Goal: Check status: Check status

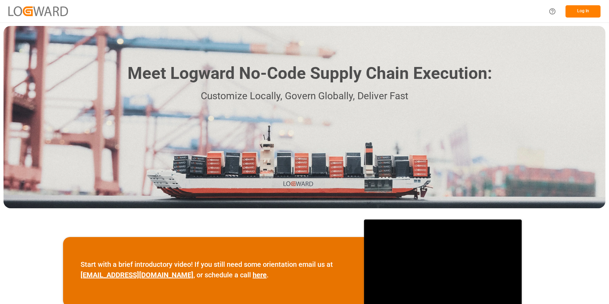
click at [570, 265] on div "Start with a brief introductory video! If you still need some orientation email…" at bounding box center [304, 272] width 609 height 120
click at [567, 14] on button "Log In" at bounding box center [582, 11] width 35 height 12
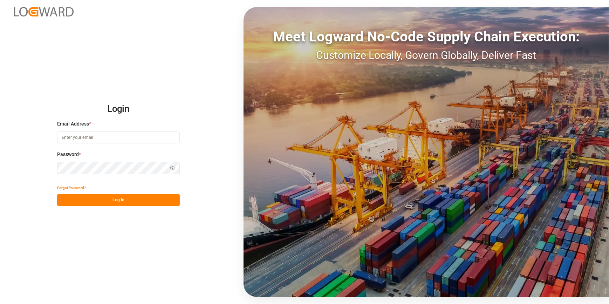
type input "[PERSON_NAME][EMAIL_ADDRESS][PERSON_NAME][DOMAIN_NAME]"
click at [109, 199] on button "Log In" at bounding box center [118, 200] width 123 height 12
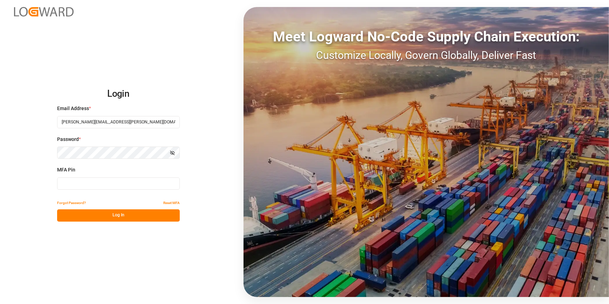
click at [75, 182] on input at bounding box center [118, 183] width 123 height 12
type input "216393"
click at [101, 218] on button "Log In" at bounding box center [118, 215] width 123 height 12
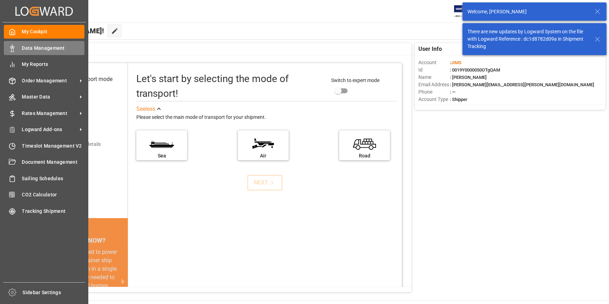
click at [30, 45] on span "Data Management" at bounding box center [53, 47] width 63 height 7
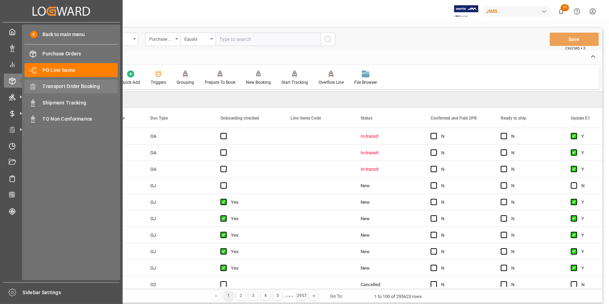
click at [72, 87] on span "Transport Order Booking" at bounding box center [80, 86] width 75 height 7
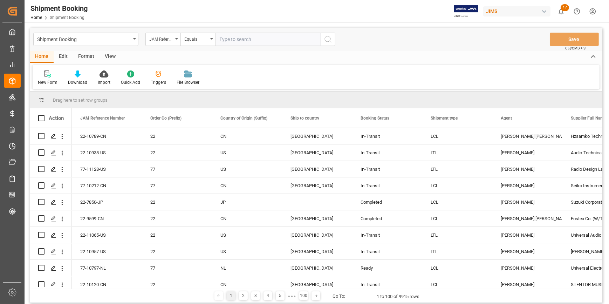
click at [226, 42] on input "text" at bounding box center [267, 39] width 105 height 13
click at [222, 39] on input "22-" at bounding box center [267, 39] width 105 height 13
drag, startPoint x: 229, startPoint y: 40, endPoint x: 201, endPoint y: 36, distance: 27.9
click at [201, 36] on div "JAM Reference Number Equals 22-" at bounding box center [240, 39] width 190 height 13
paste input "10670-US"
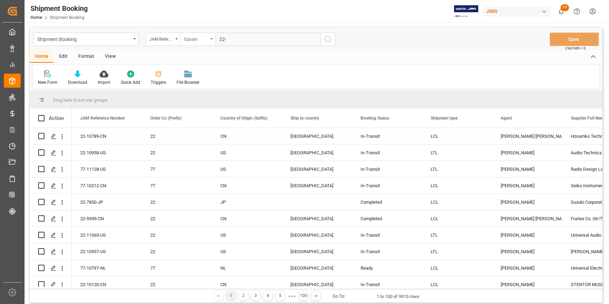
type input "22-10670-US"
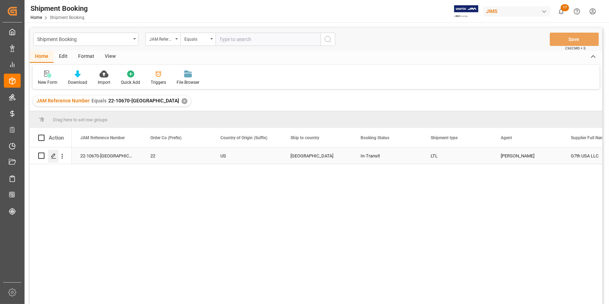
click at [53, 154] on polygon "Press SPACE to select this row." at bounding box center [53, 155] width 4 height 4
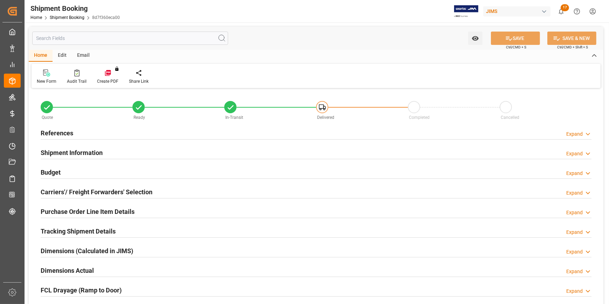
type input "0"
type input "20-08-2025"
click at [61, 131] on h2 "References" at bounding box center [57, 132] width 33 height 9
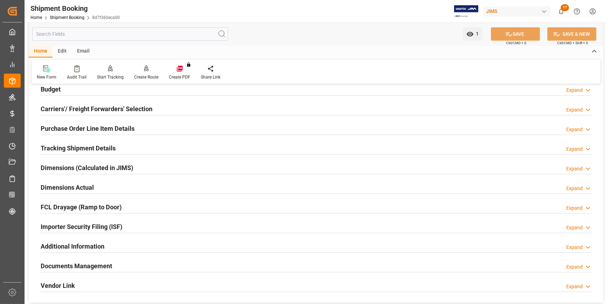
scroll to position [223, 0]
click at [71, 150] on h2 "Tracking Shipment Details" at bounding box center [78, 148] width 75 height 9
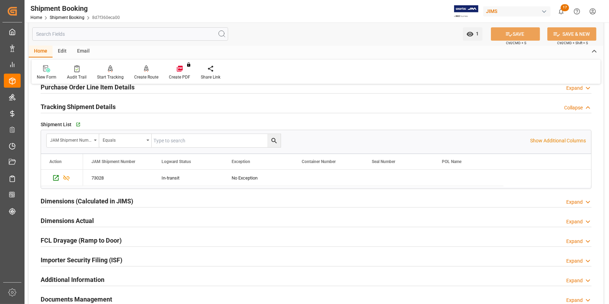
scroll to position [255, 0]
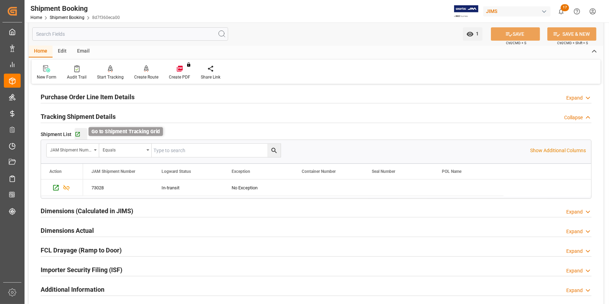
click at [75, 133] on icon "button" at bounding box center [78, 134] width 6 height 6
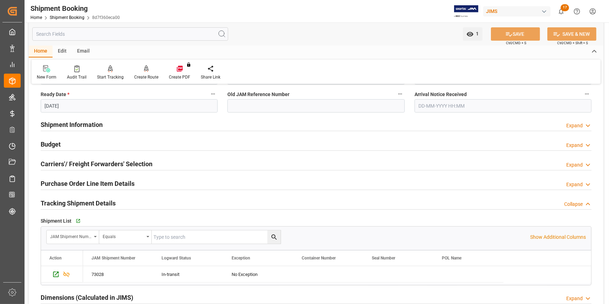
scroll to position [159, 0]
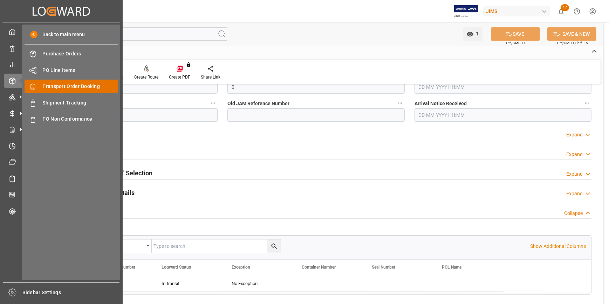
click at [63, 87] on span "Transport Order Booking" at bounding box center [80, 86] width 75 height 7
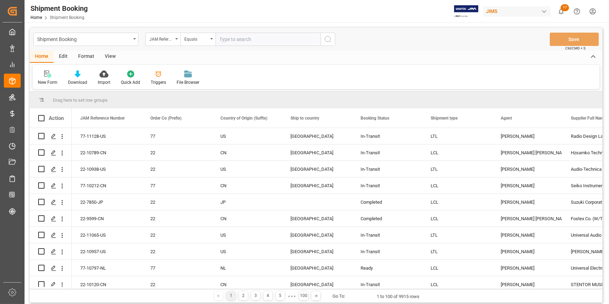
click at [233, 41] on input "text" at bounding box center [267, 39] width 105 height 13
type input "22-9969-tw"
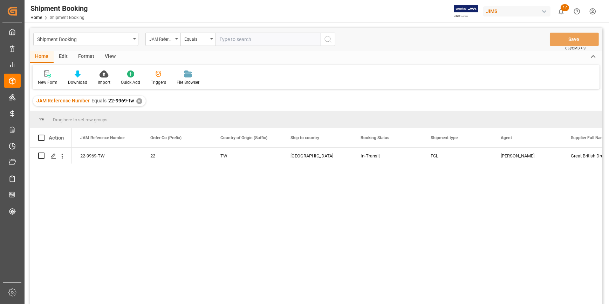
click at [164, 207] on div "22-9969-TW 22 TW United States In-Transit FCL Catherine Heng Great British Drum…" at bounding box center [337, 227] width 530 height 161
click at [53, 155] on icon "Press SPACE to select this row." at bounding box center [54, 156] width 6 height 6
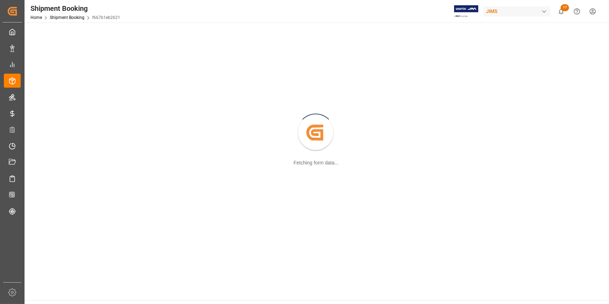
click at [53, 155] on div "Created by potrace 1.15, written by Peter Selinger 2001-2017 Fetching form data…" at bounding box center [316, 133] width 574 height 213
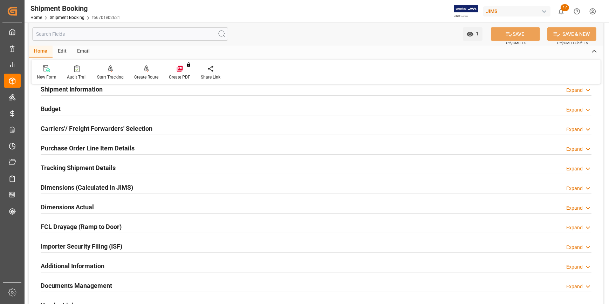
scroll to position [127, 0]
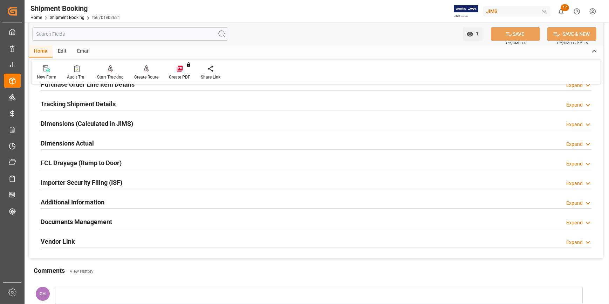
click at [69, 224] on h2 "Documents Management" at bounding box center [76, 221] width 71 height 9
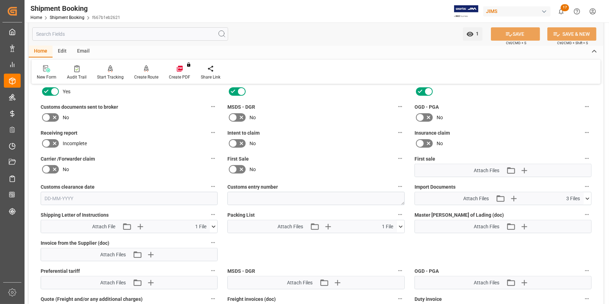
scroll to position [287, 0]
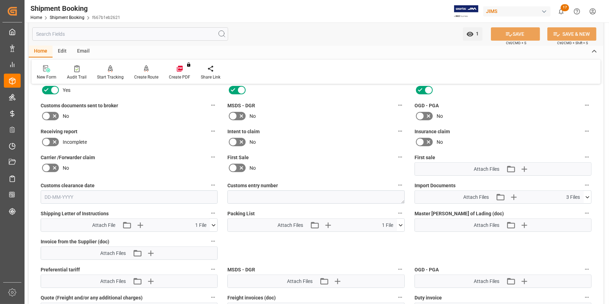
click at [399, 222] on icon at bounding box center [400, 224] width 7 height 7
click at [382, 237] on icon at bounding box center [382, 238] width 6 height 6
click at [513, 195] on icon "button" at bounding box center [513, 197] width 7 height 7
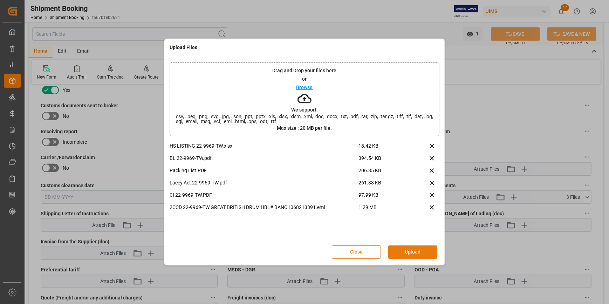
click at [405, 247] on button "Upload" at bounding box center [412, 251] width 49 height 13
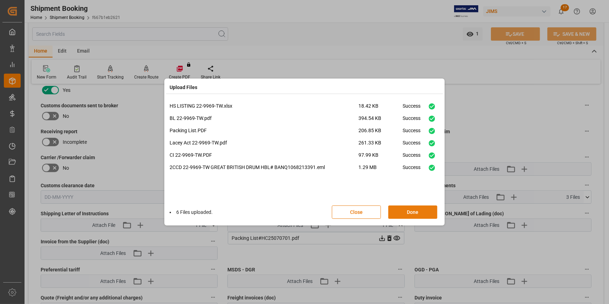
click at [402, 214] on button "Done" at bounding box center [412, 211] width 49 height 13
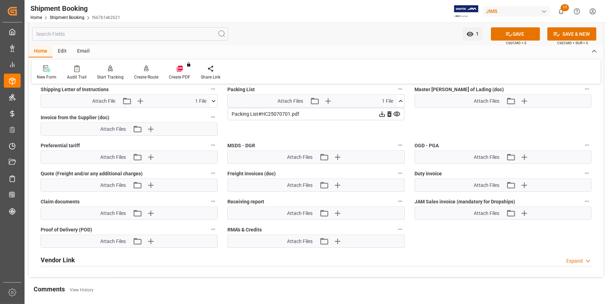
scroll to position [414, 0]
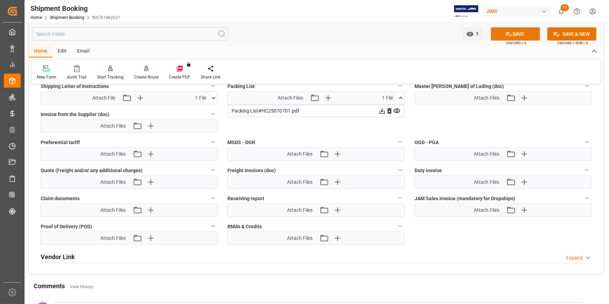
click at [517, 37] on button "SAVE" at bounding box center [515, 33] width 49 height 13
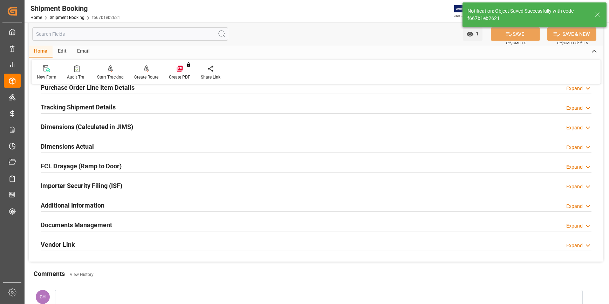
scroll to position [113, 0]
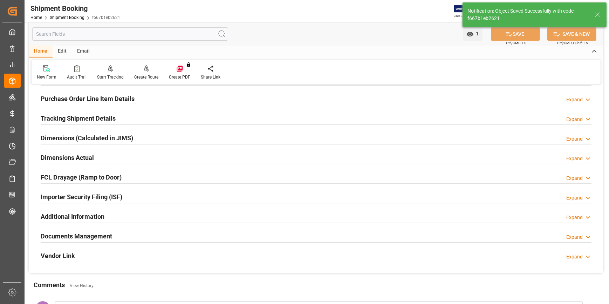
click at [60, 119] on h2 "Tracking Shipment Details" at bounding box center [78, 117] width 75 height 9
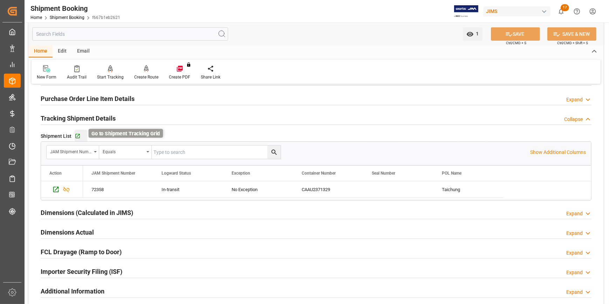
click at [75, 137] on icon "button" at bounding box center [78, 136] width 6 height 6
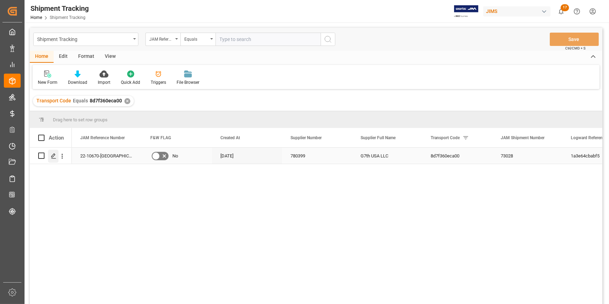
click at [50, 157] on div "Press SPACE to select this row." at bounding box center [53, 156] width 11 height 13
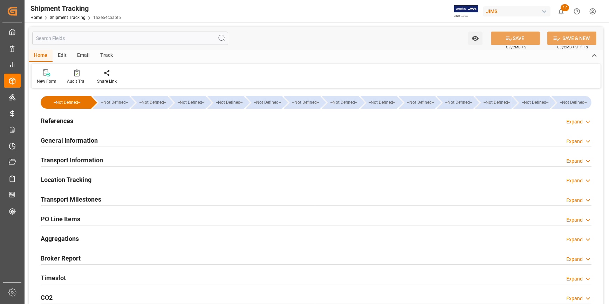
type input "01-09-2025 00:00"
type input "05-09-2025 00:00"
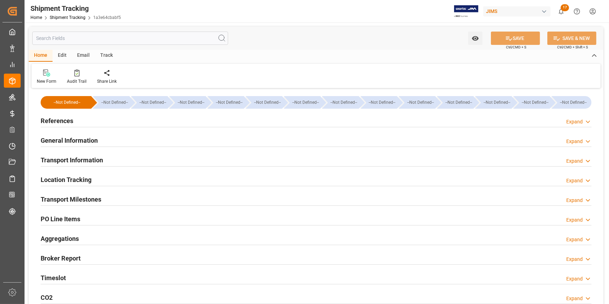
type input "16-09-2025 00:00"
click at [58, 200] on h2 "Transport Milestones" at bounding box center [71, 198] width 61 height 9
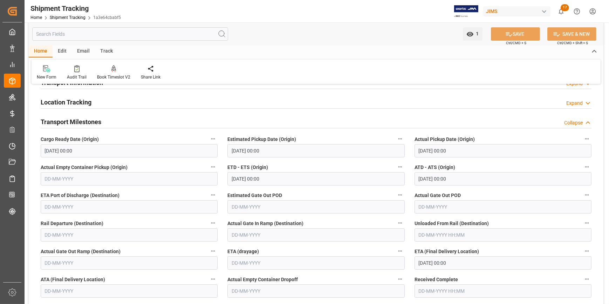
scroll to position [127, 0]
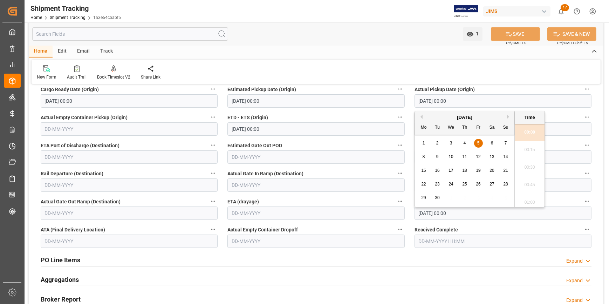
click at [425, 100] on input "05-09-2025 00:00" at bounding box center [502, 100] width 177 height 13
drag, startPoint x: 456, startPoint y: 98, endPoint x: 360, endPoint y: 100, distance: 96.3
click at [360, 100] on div "--Not Defined-- --Not Defined-- --Not Defined-- --Not Defined-- --Not Defined--…" at bounding box center [316, 169] width 574 height 412
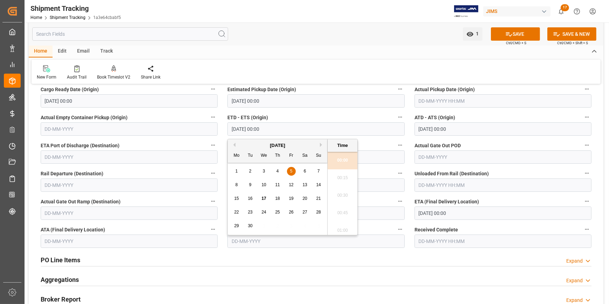
drag, startPoint x: 275, startPoint y: 130, endPoint x: 218, endPoint y: 130, distance: 57.1
click at [218, 130] on div "--Not Defined-- --Not Defined-- --Not Defined-- --Not Defined-- --Not Defined--…" at bounding box center [316, 169] width 574 height 412
click at [362, 113] on label "ETD - ETS (Origin)" at bounding box center [315, 117] width 177 height 10
click at [395, 113] on button "ETD - ETS (Origin)" at bounding box center [399, 116] width 9 height 9
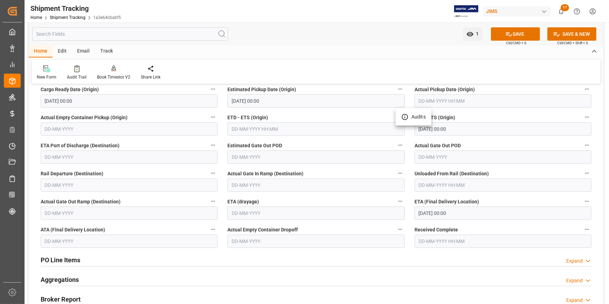
drag, startPoint x: 466, startPoint y: 214, endPoint x: 416, endPoint y: 214, distance: 50.1
click at [416, 214] on div at bounding box center [304, 152] width 609 height 304
click at [450, 213] on input "16-09-2025 00:00" at bounding box center [502, 212] width 177 height 13
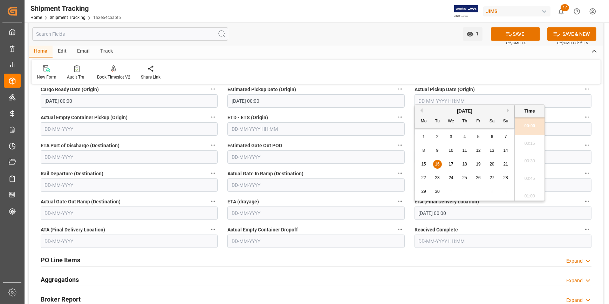
drag, startPoint x: 457, startPoint y: 214, endPoint x: 397, endPoint y: 214, distance: 60.2
click at [397, 214] on div "--Not Defined-- --Not Defined-- --Not Defined-- --Not Defined-- --Not Defined--…" at bounding box center [316, 169] width 574 height 412
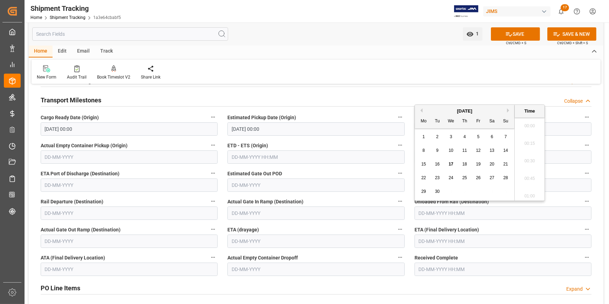
scroll to position [63, 0]
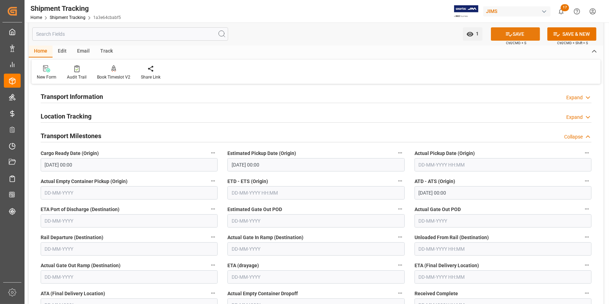
click at [501, 40] on button "SAVE" at bounding box center [515, 33] width 49 height 13
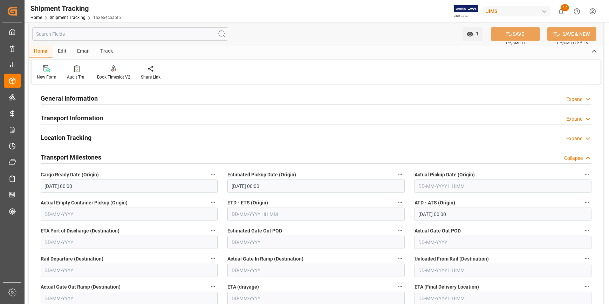
scroll to position [0, 0]
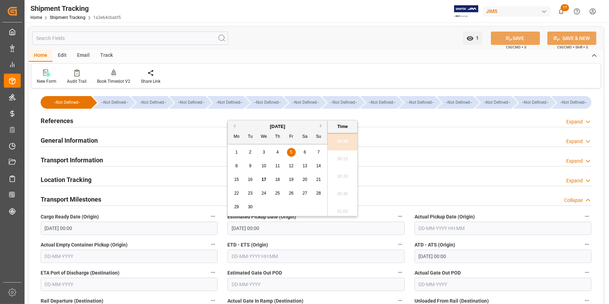
click at [270, 228] on input "05-09-2025 00:00" at bounding box center [315, 227] width 177 height 13
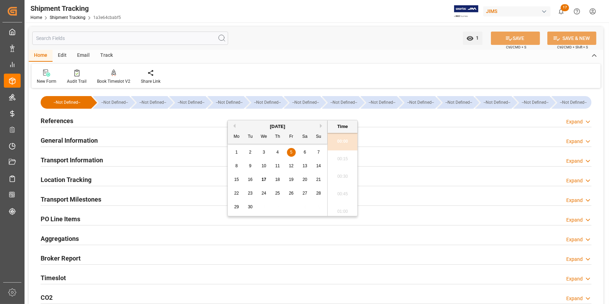
click at [53, 200] on h2 "Transport Milestones" at bounding box center [71, 198] width 61 height 9
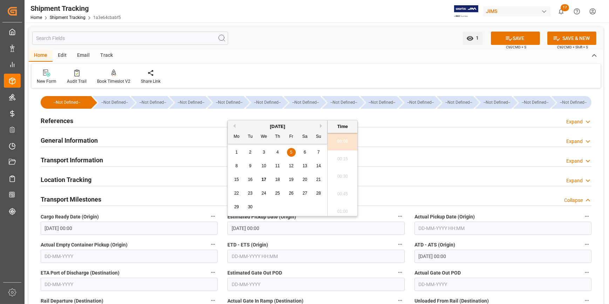
click at [257, 228] on input "05-09-2025 00:00" at bounding box center [315, 227] width 177 height 13
click at [276, 182] on span "18" at bounding box center [277, 179] width 5 height 5
type input "[DATE] 00:00"
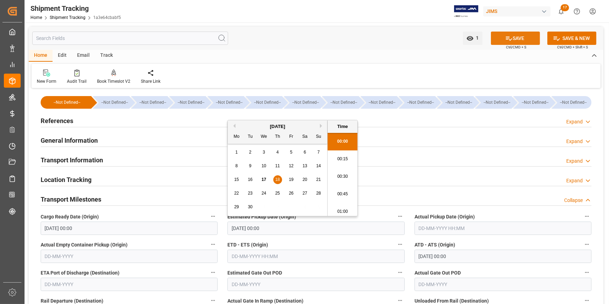
click at [511, 35] on button "SAVE" at bounding box center [515, 38] width 49 height 13
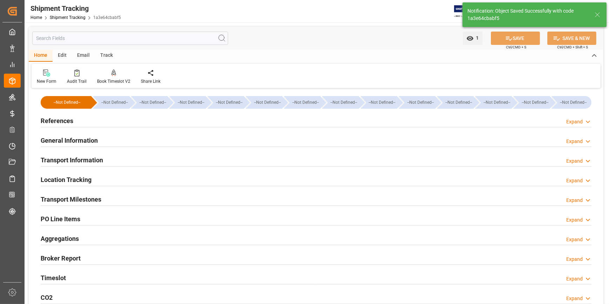
click at [70, 202] on h2 "Transport Milestones" at bounding box center [71, 198] width 61 height 9
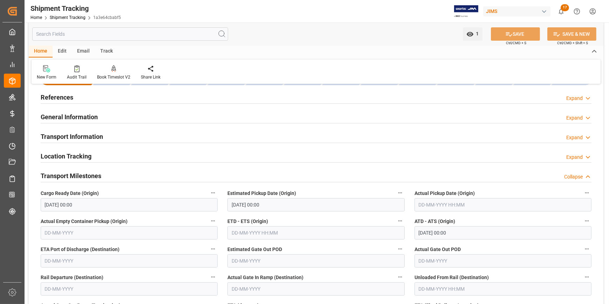
scroll to position [63, 0]
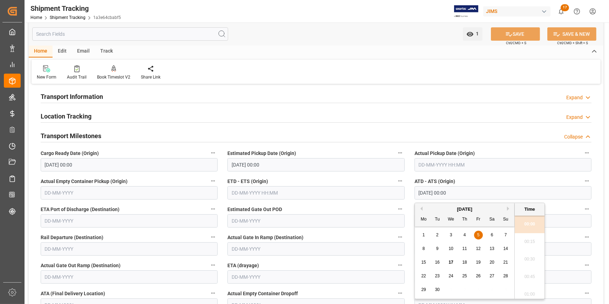
drag, startPoint x: 475, startPoint y: 191, endPoint x: 380, endPoint y: 189, distance: 94.6
click at [380, 189] on div "--Not Defined-- --Not Defined-- --Not Defined-- --Not Defined-- --Not Defined--…" at bounding box center [316, 233] width 574 height 412
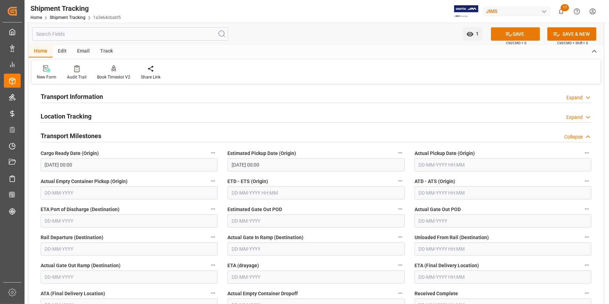
click at [523, 34] on button "SAVE" at bounding box center [515, 33] width 49 height 13
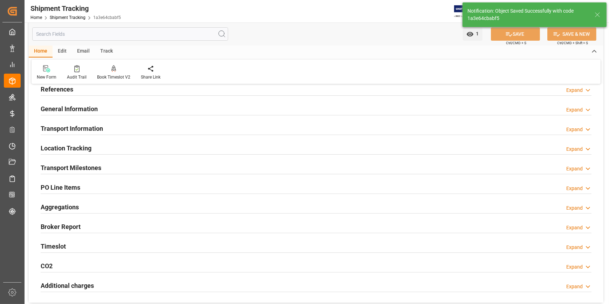
scroll to position [0, 0]
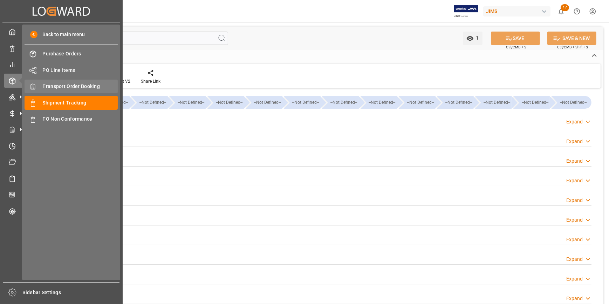
click at [62, 87] on span "Transport Order Booking" at bounding box center [80, 86] width 75 height 7
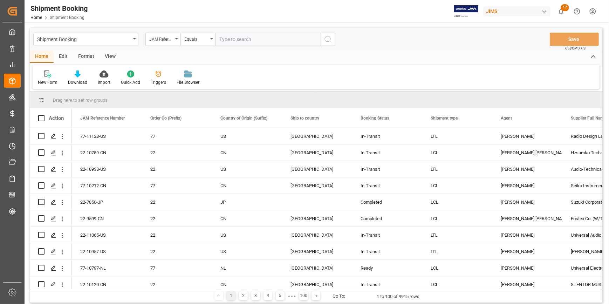
click at [223, 42] on input "text" at bounding box center [267, 39] width 105 height 13
type input "22-10670-US"
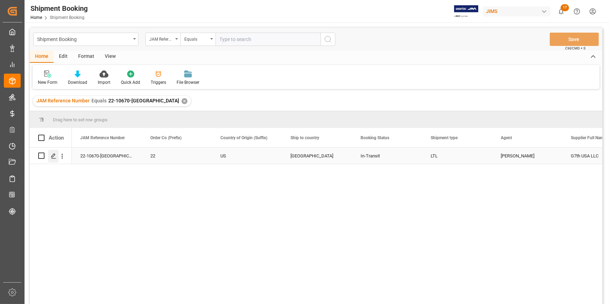
click at [52, 158] on line "Press SPACE to select this row." at bounding box center [53, 158] width 4 height 0
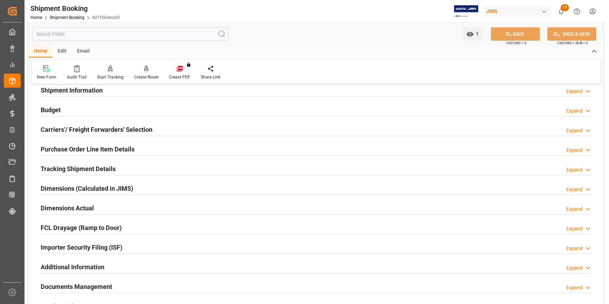
scroll to position [63, 0]
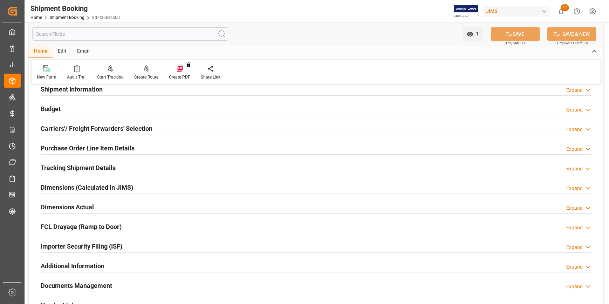
click at [74, 284] on h2 "Documents Management" at bounding box center [76, 285] width 71 height 9
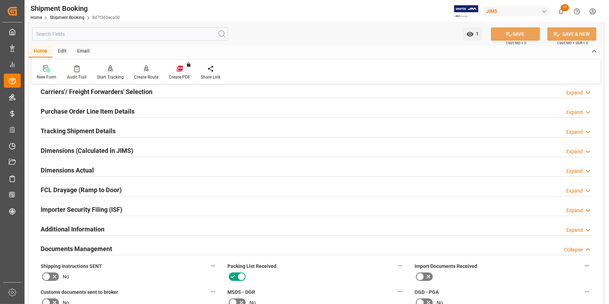
scroll to position [95, 0]
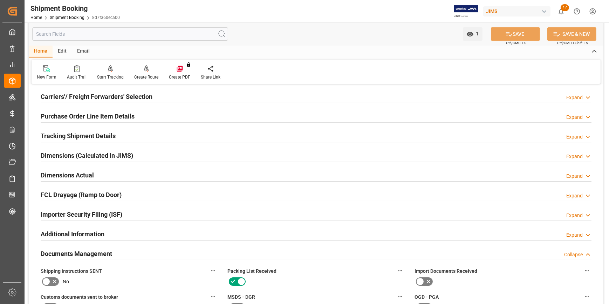
click at [67, 132] on h2 "Tracking Shipment Details" at bounding box center [78, 135] width 75 height 9
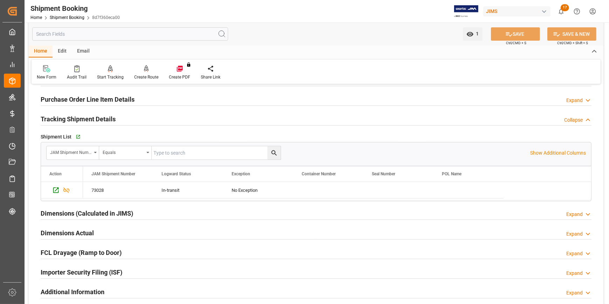
scroll to position [127, 0]
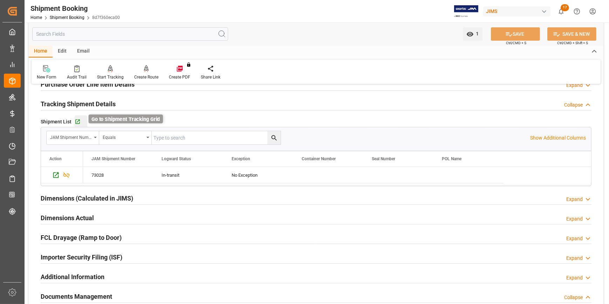
click at [76, 123] on icon "button" at bounding box center [78, 122] width 6 height 6
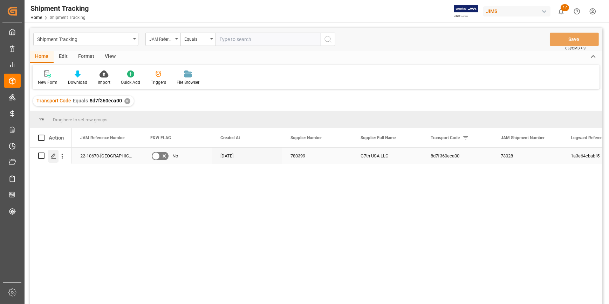
click at [50, 157] on div "Press SPACE to select this row." at bounding box center [53, 156] width 11 height 13
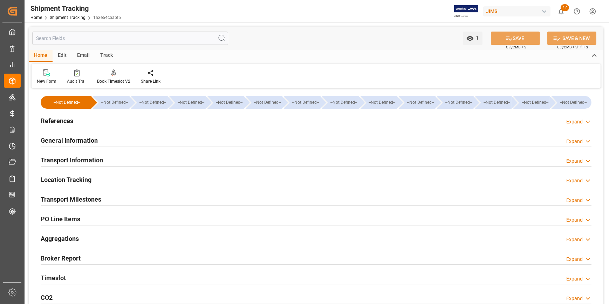
click at [72, 198] on h2 "Transport Milestones" at bounding box center [71, 198] width 61 height 9
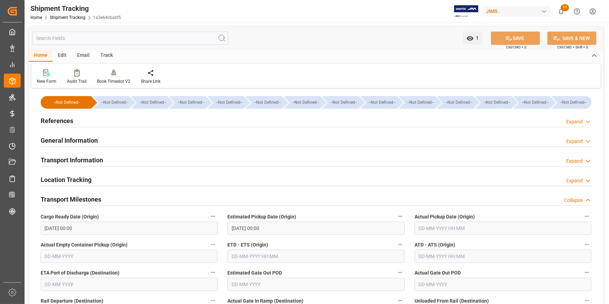
scroll to position [32, 0]
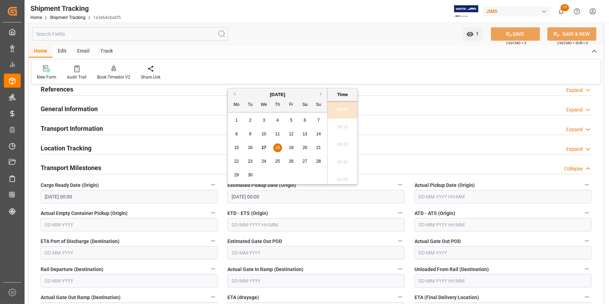
click at [243, 196] on input "18-09-2025 00:00" at bounding box center [315, 196] width 177 height 13
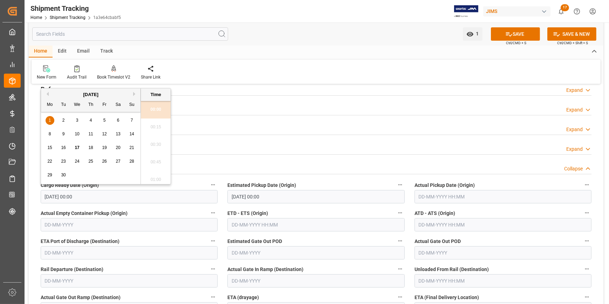
click at [89, 198] on input "01-09-2025 00:00" at bounding box center [129, 196] width 177 height 13
click at [280, 226] on input "text" at bounding box center [315, 224] width 177 height 13
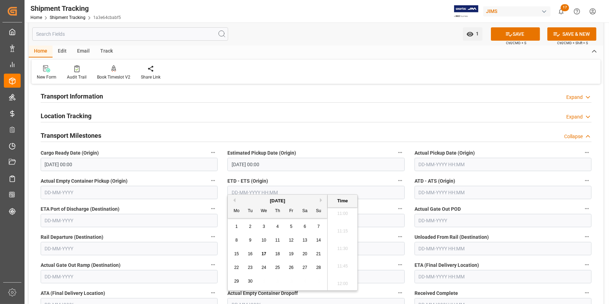
scroll to position [63, 0]
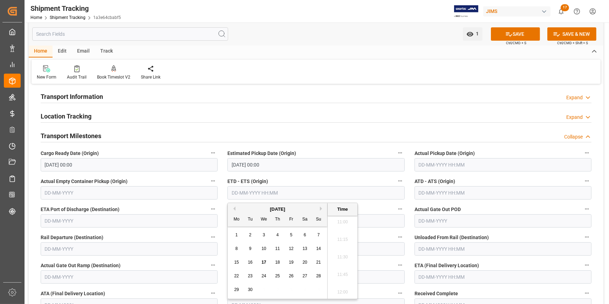
drag, startPoint x: 511, startPoint y: 33, endPoint x: 432, endPoint y: 102, distance: 104.8
click at [511, 33] on icon at bounding box center [508, 33] width 7 height 7
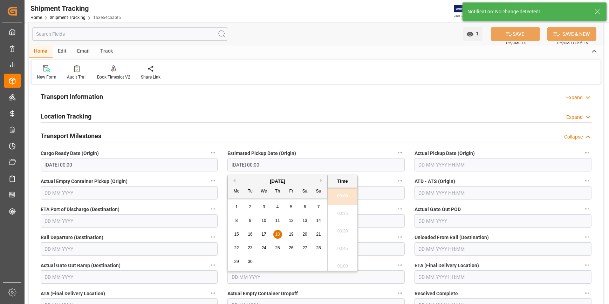
click at [256, 164] on input "18-09-2025 00:00" at bounding box center [315, 164] width 177 height 13
drag, startPoint x: 276, startPoint y: 166, endPoint x: 210, endPoint y: 161, distance: 65.7
click at [210, 161] on div "--Not Defined-- --Not Defined-- --Not Defined-- --Not Defined-- --Not Defined--…" at bounding box center [316, 233] width 574 height 412
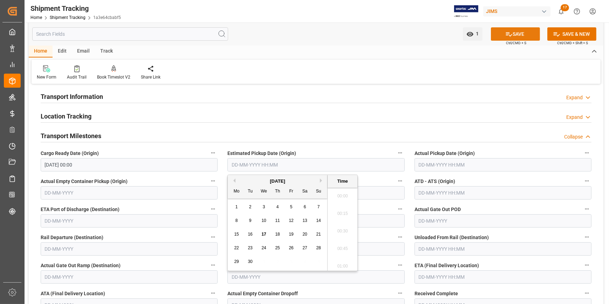
click at [514, 35] on button "SAVE" at bounding box center [515, 33] width 49 height 13
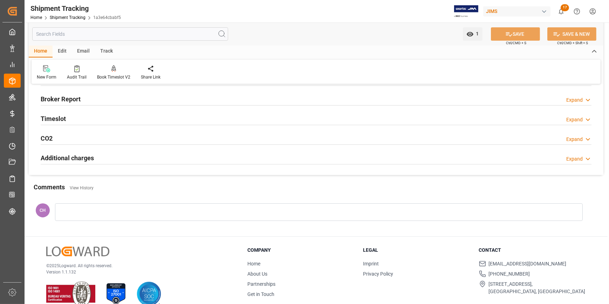
scroll to position [159, 0]
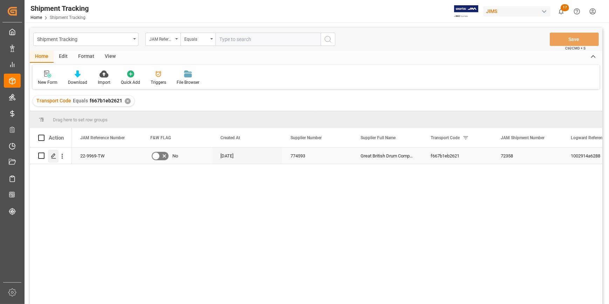
click at [51, 157] on icon "Press SPACE to select this row." at bounding box center [54, 156] width 6 height 6
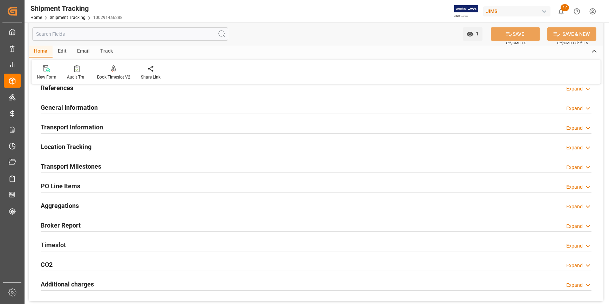
scroll to position [63, 0]
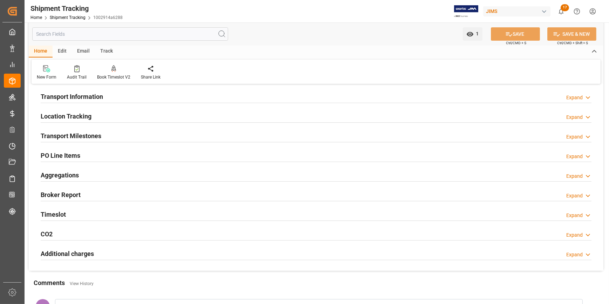
click at [71, 136] on h2 "Transport Milestones" at bounding box center [71, 135] width 61 height 9
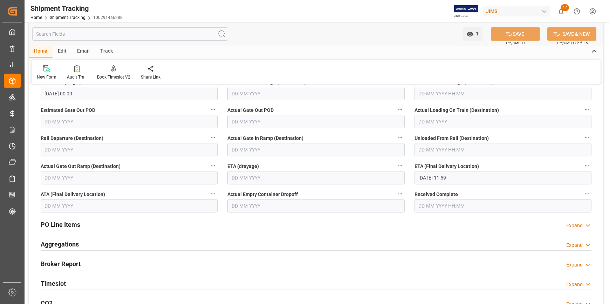
scroll to position [191, 0]
click at [55, 227] on h2 "PO Line Items" at bounding box center [61, 223] width 40 height 9
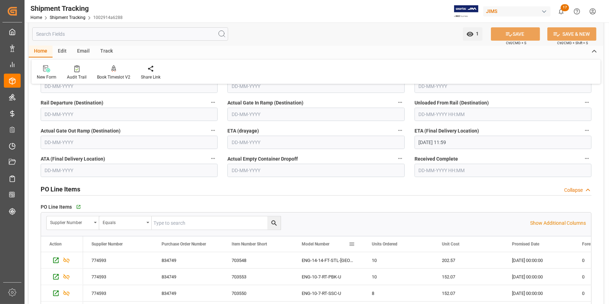
scroll to position [223, 0]
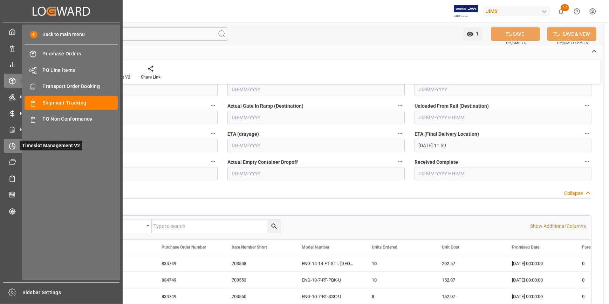
click at [10, 146] on icon at bounding box center [12, 146] width 7 height 7
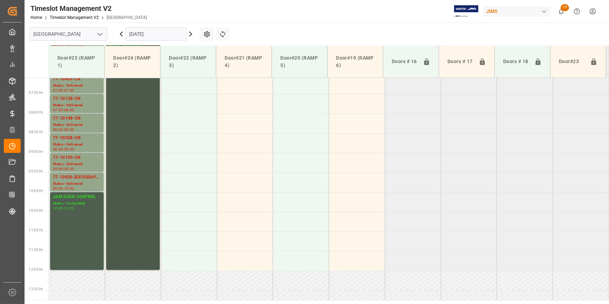
scroll to position [275, 0]
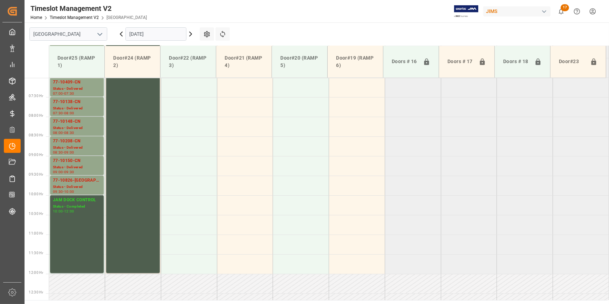
click at [99, 34] on icon "open menu" at bounding box center [100, 34] width 8 height 8
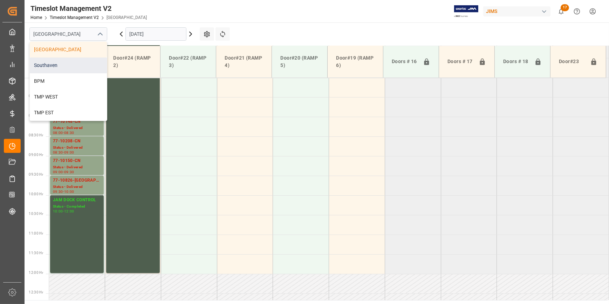
click at [55, 65] on div "Southaven" at bounding box center [68, 65] width 77 height 16
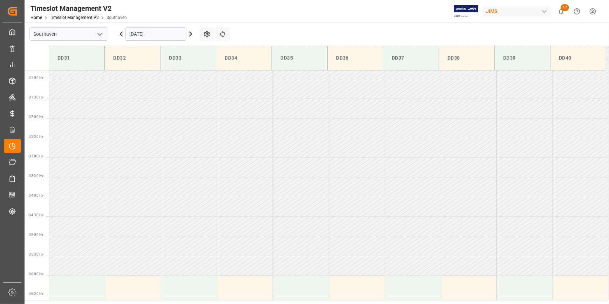
scroll to position [32, 0]
click at [191, 35] on icon at bounding box center [190, 34] width 8 height 8
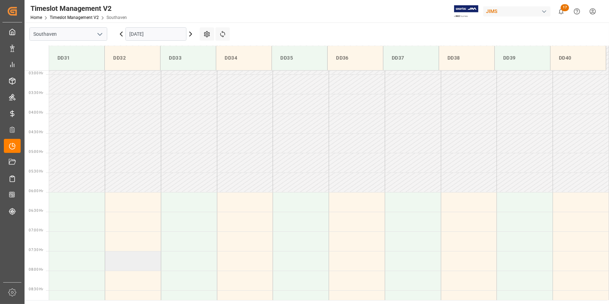
scroll to position [172, 0]
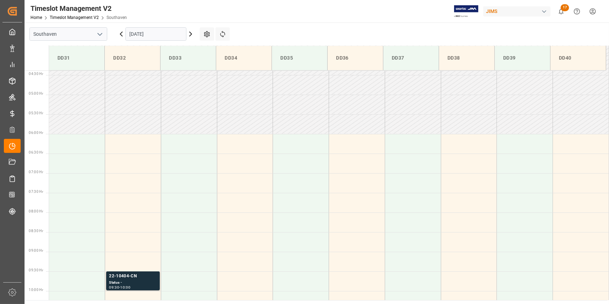
click at [119, 37] on icon at bounding box center [121, 34] width 8 height 8
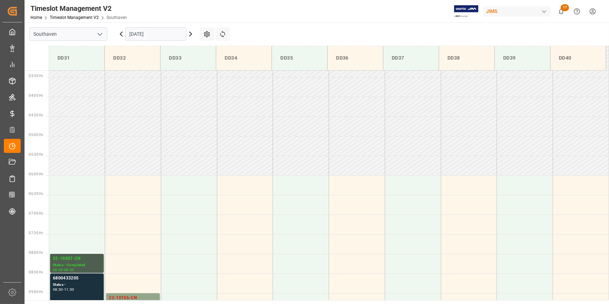
scroll to position [140, 0]
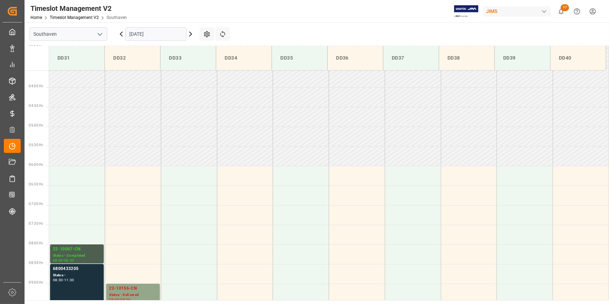
click at [121, 35] on icon at bounding box center [121, 34] width 2 height 4
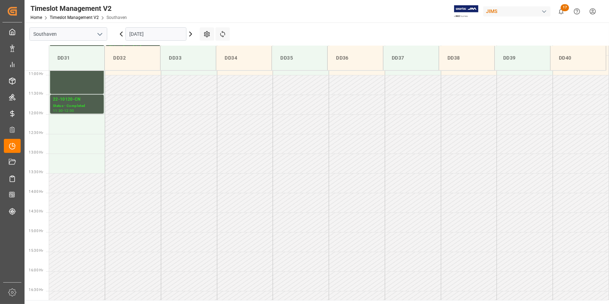
scroll to position [427, 0]
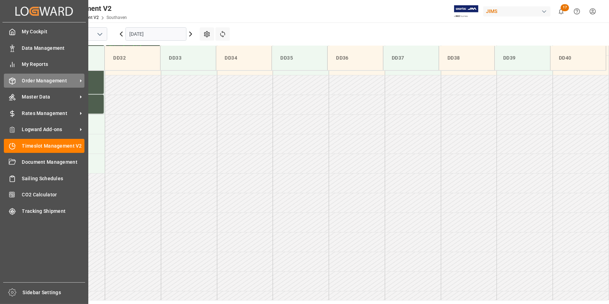
click at [49, 83] on span "Order Management" at bounding box center [49, 80] width 55 height 7
click at [53, 82] on span "Order Management" at bounding box center [49, 80] width 55 height 7
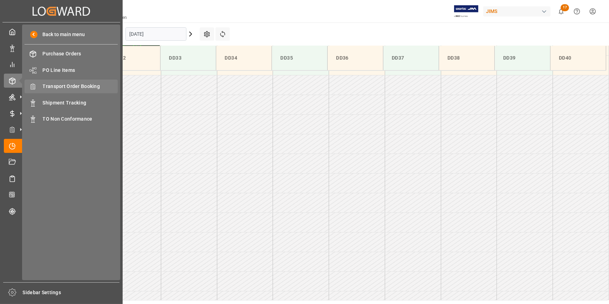
click at [74, 88] on span "Transport Order Booking" at bounding box center [80, 86] width 75 height 7
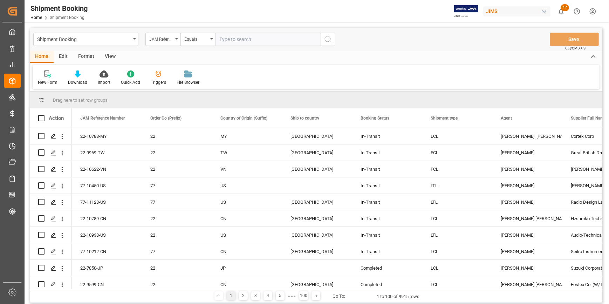
click at [226, 42] on input "text" at bounding box center [267, 39] width 105 height 13
type input "22-10120-CN"
click at [329, 39] on icon "search button" at bounding box center [328, 39] width 8 height 8
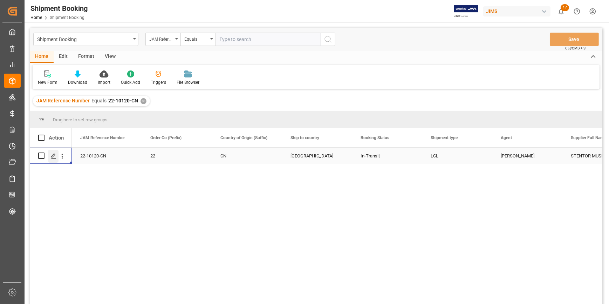
click at [56, 157] on div "Press SPACE to select this row." at bounding box center [53, 156] width 11 height 13
click at [335, 217] on div "22-10120-CN 22 CN United States In-Transit LCL Catherine Heng STENTOR MUSIC CO …" at bounding box center [337, 227] width 530 height 161
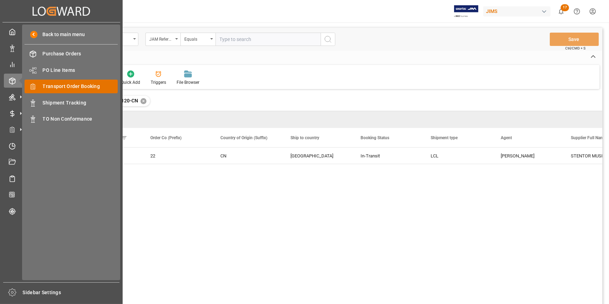
click at [47, 91] on div "Transport Order Booking Transport Order Booking" at bounding box center [71, 87] width 93 height 14
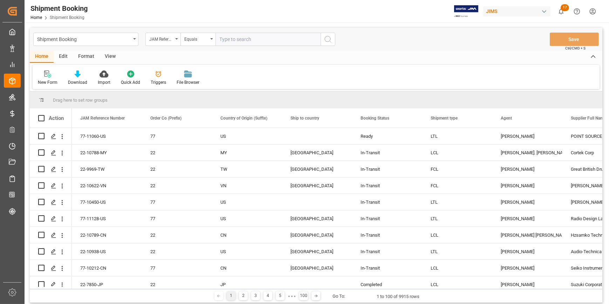
click at [224, 40] on input "text" at bounding box center [267, 39] width 105 height 13
paste input "2"
click at [228, 39] on input "text" at bounding box center [267, 39] width 105 height 13
type input "22-11046-tw"
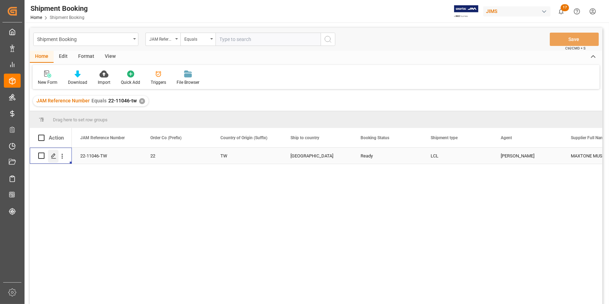
click at [51, 156] on polygon "Press SPACE to select this row." at bounding box center [53, 155] width 4 height 4
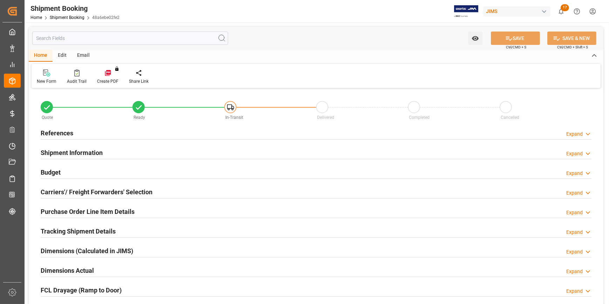
type input "850.7528"
type input "2211.126"
type input "14740.84"
click at [37, 137] on div "References Expand" at bounding box center [316, 133] width 560 height 20
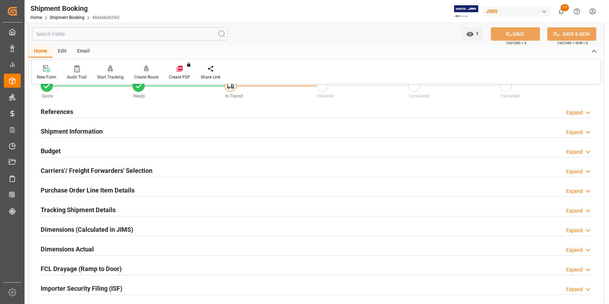
scroll to position [32, 0]
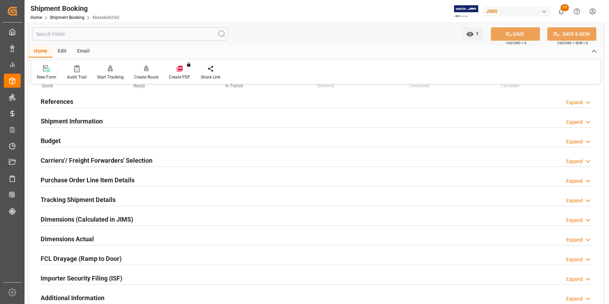
click at [45, 138] on h2 "Budget" at bounding box center [51, 140] width 20 height 9
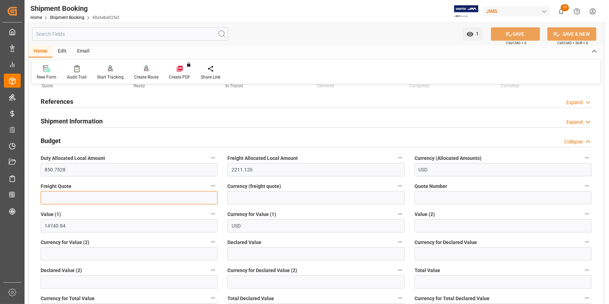
click at [52, 195] on input "text" at bounding box center [129, 197] width 177 height 13
click at [64, 195] on input "text" at bounding box center [129, 197] width 177 height 13
type input "2000"
click at [254, 198] on input at bounding box center [315, 197] width 177 height 13
type input "USD"
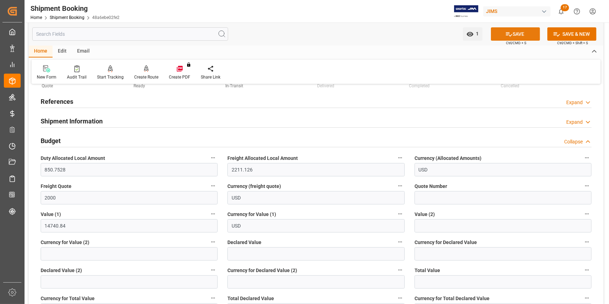
click at [521, 29] on button "SAVE" at bounding box center [515, 33] width 49 height 13
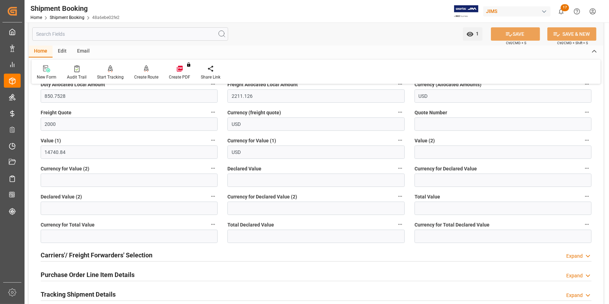
scroll to position [95, 0]
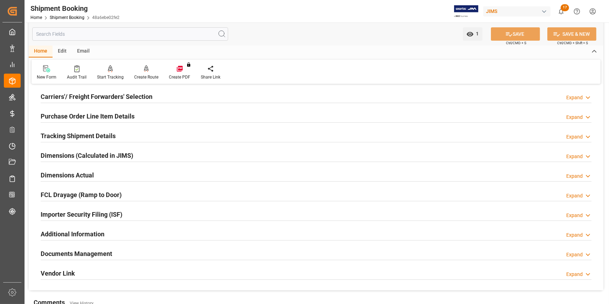
click at [95, 113] on h2 "Purchase Order Line Item Details" at bounding box center [88, 115] width 94 height 9
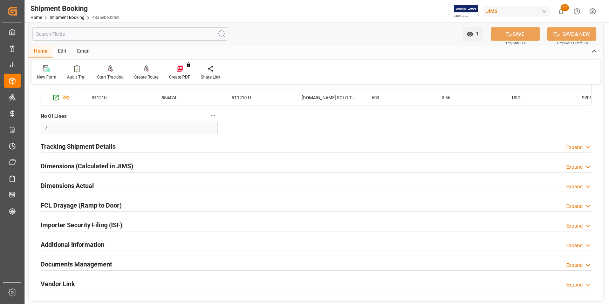
scroll to position [287, 0]
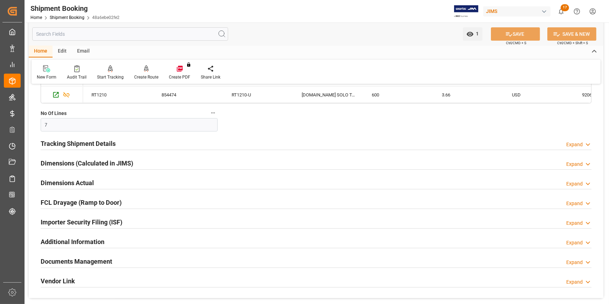
click at [63, 145] on h2 "Tracking Shipment Details" at bounding box center [78, 143] width 75 height 9
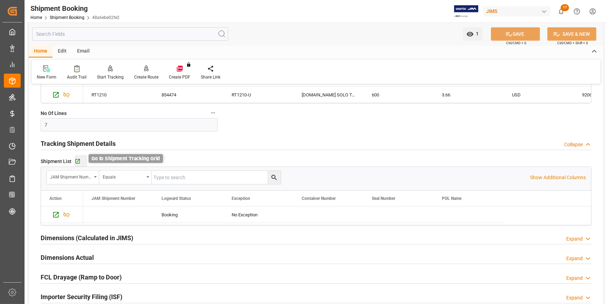
click at [76, 160] on icon "button" at bounding box center [78, 161] width 6 height 6
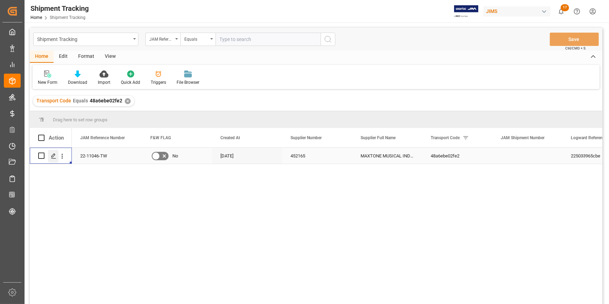
click at [51, 158] on icon "Press SPACE to select this row." at bounding box center [54, 156] width 6 height 6
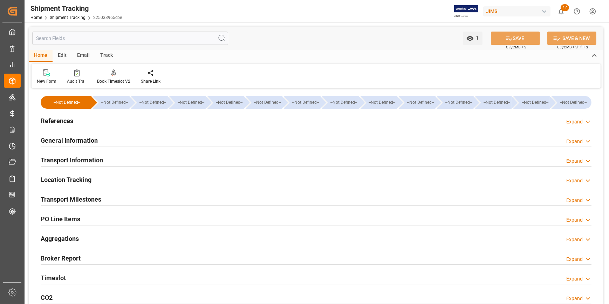
click at [85, 154] on div "Transport Information" at bounding box center [72, 159] width 62 height 13
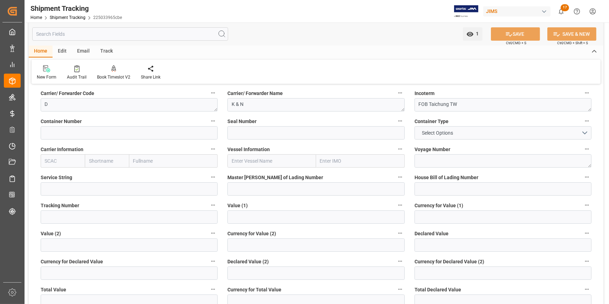
scroll to position [127, 0]
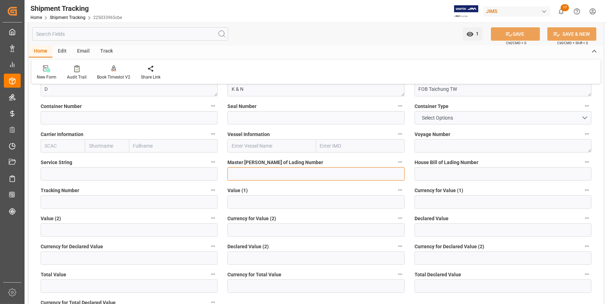
click at [266, 173] on input at bounding box center [315, 173] width 177 height 13
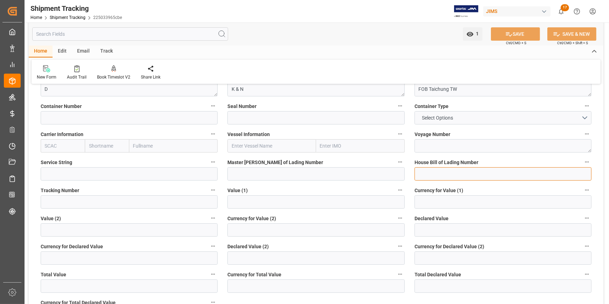
click at [460, 174] on input at bounding box center [502, 173] width 177 height 13
paste input "BANQ 1069484473"
click at [433, 172] on input "BANQ 1069484473" at bounding box center [502, 173] width 177 height 13
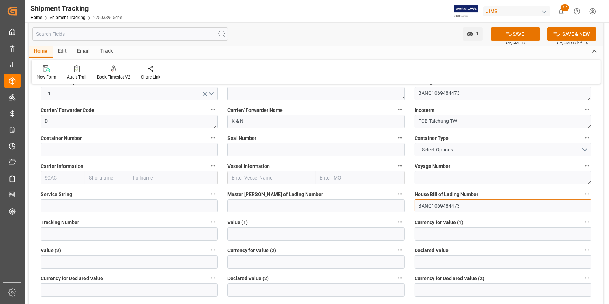
scroll to position [159, 0]
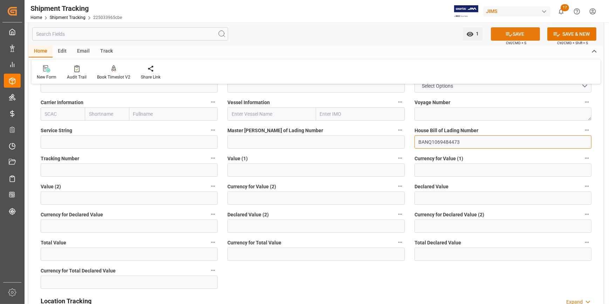
type input "BANQ1069484473"
click at [518, 33] on button "SAVE" at bounding box center [515, 33] width 49 height 13
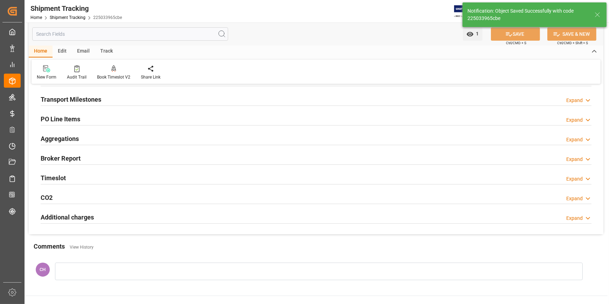
scroll to position [95, 0]
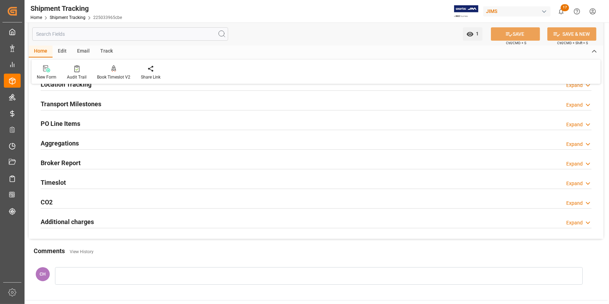
click at [65, 105] on h2 "Transport Milestones" at bounding box center [71, 103] width 61 height 9
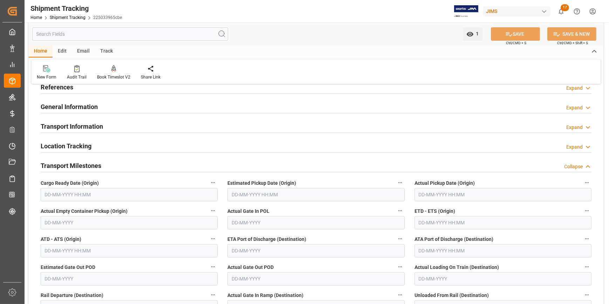
scroll to position [32, 0]
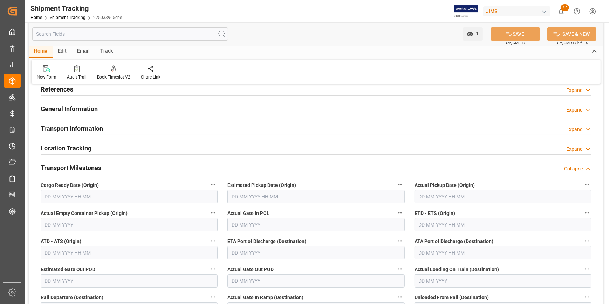
click at [72, 128] on h2 "Transport Information" at bounding box center [72, 128] width 62 height 9
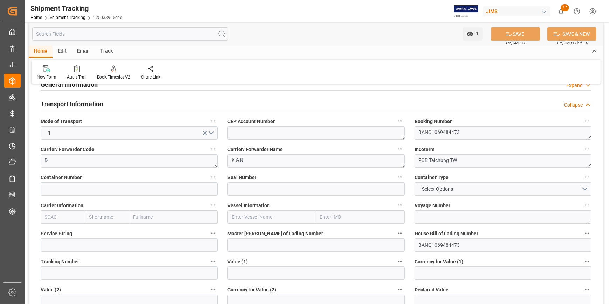
scroll to position [95, 0]
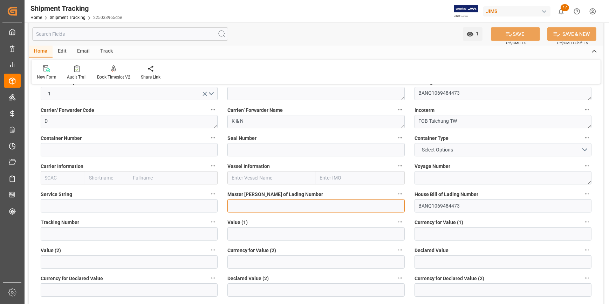
click at [254, 209] on input at bounding box center [315, 205] width 177 height 13
paste input "BANQ 1069484473"
drag, startPoint x: 246, startPoint y: 207, endPoint x: 208, endPoint y: 201, distance: 37.5
type input "1069484473"
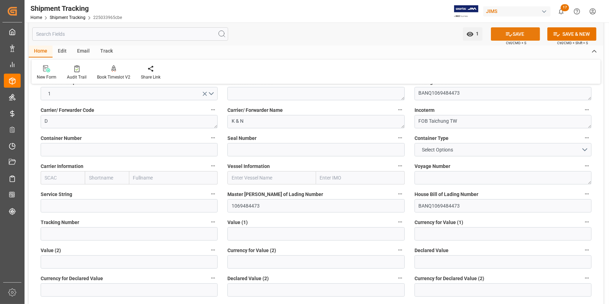
click at [506, 35] on icon at bounding box center [508, 33] width 7 height 7
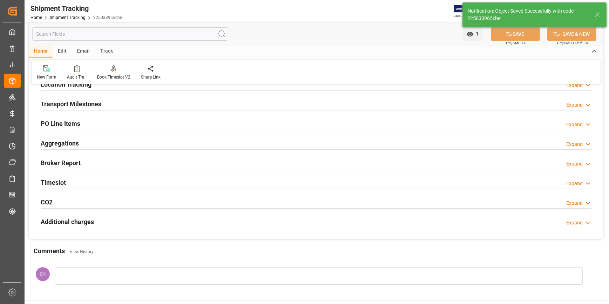
click at [75, 107] on h2 "Transport Milestones" at bounding box center [71, 103] width 61 height 9
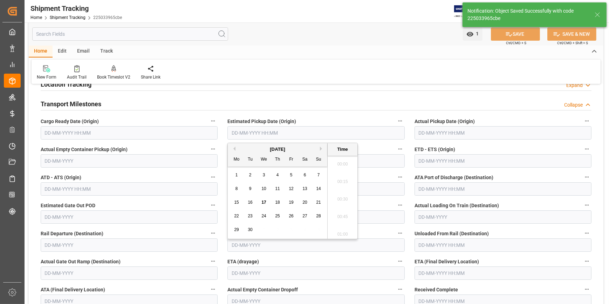
click at [280, 132] on input "text" at bounding box center [315, 132] width 177 height 13
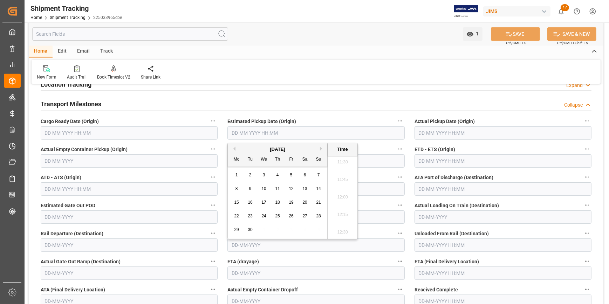
click at [322, 150] on button "Next Month" at bounding box center [322, 148] width 4 height 4
click at [288, 175] on div "3" at bounding box center [291, 175] width 9 height 8
type input "03-10-2025 00:00"
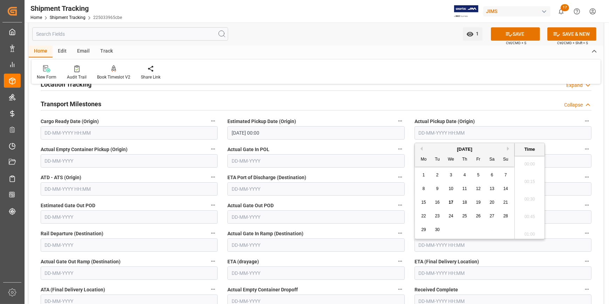
click at [425, 135] on input "text" at bounding box center [502, 132] width 177 height 13
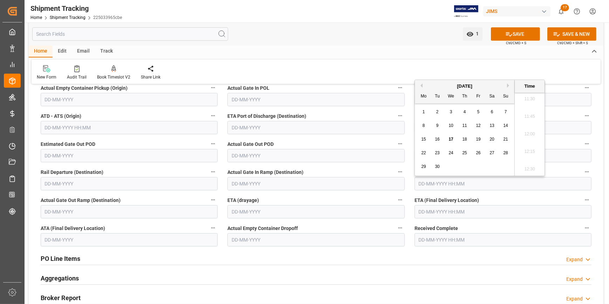
scroll to position [159, 0]
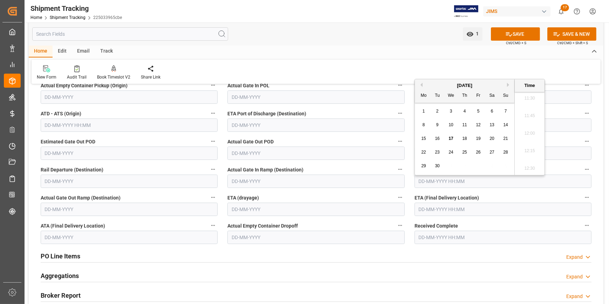
click at [420, 209] on input "text" at bounding box center [502, 208] width 177 height 13
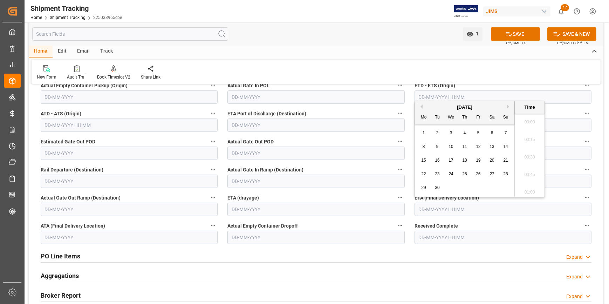
scroll to position [808, 0]
click at [505, 106] on div "September 2025" at bounding box center [464, 107] width 99 height 7
click at [507, 105] on button "Next Month" at bounding box center [509, 106] width 4 height 4
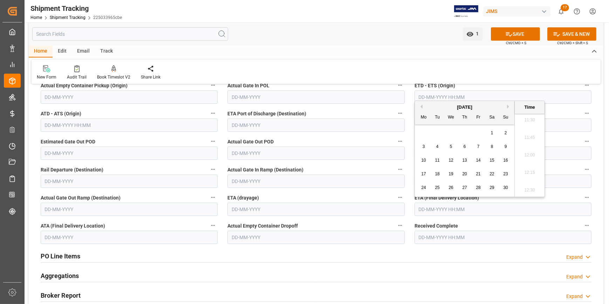
click at [448, 160] on span "12" at bounding box center [450, 160] width 5 height 5
type input "12-11-2025 00:00"
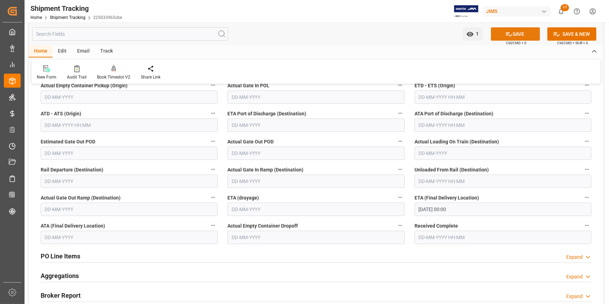
click at [516, 34] on button "SAVE" at bounding box center [515, 33] width 49 height 13
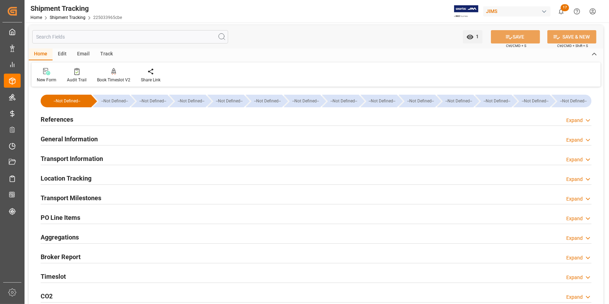
scroll to position [0, 0]
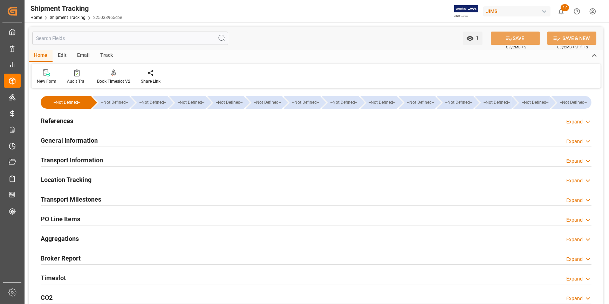
click at [56, 122] on h2 "References" at bounding box center [57, 120] width 33 height 9
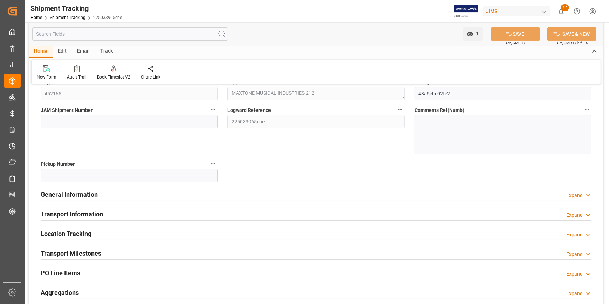
scroll to position [95, 0]
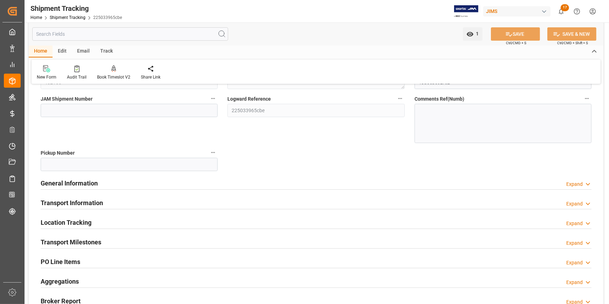
click at [83, 245] on h2 "Transport Milestones" at bounding box center [71, 241] width 61 height 9
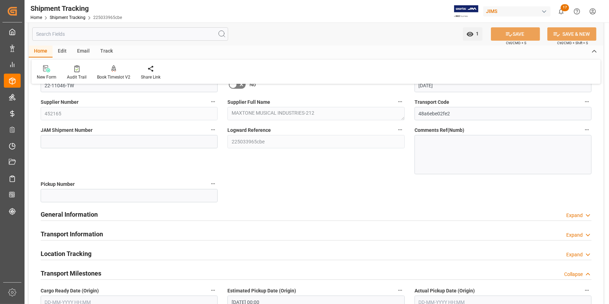
scroll to position [63, 0]
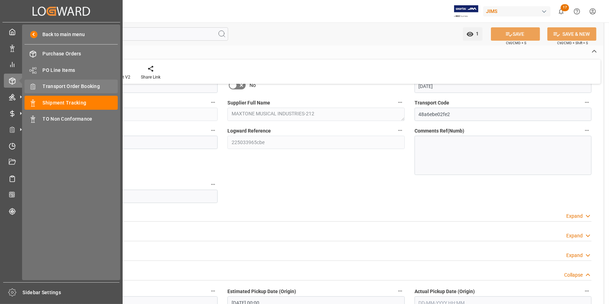
click at [58, 88] on span "Transport Order Booking" at bounding box center [80, 86] width 75 height 7
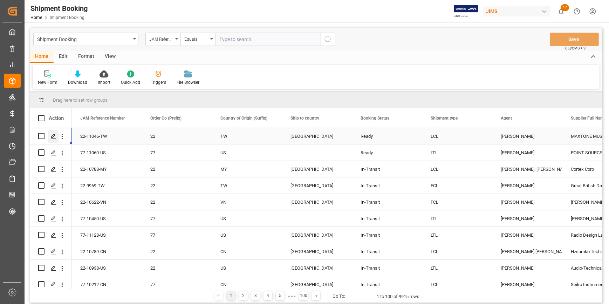
click at [54, 137] on icon "Press SPACE to select this row." at bounding box center [54, 136] width 6 height 6
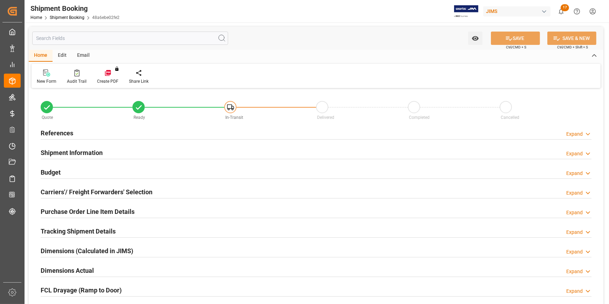
type input "29"
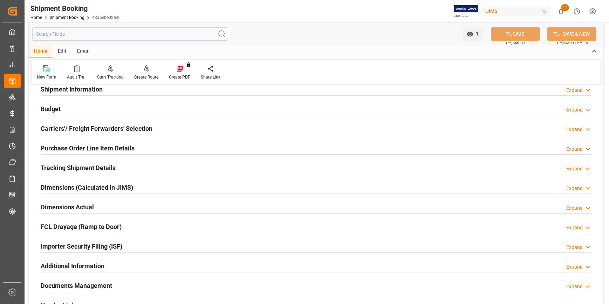
scroll to position [127, 0]
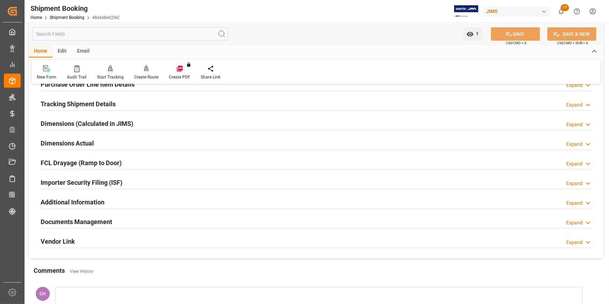
click at [75, 223] on h2 "Documents Management" at bounding box center [76, 221] width 71 height 9
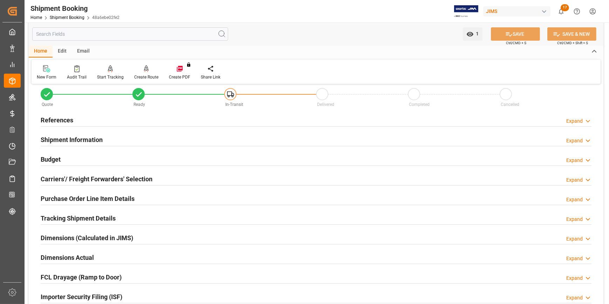
scroll to position [0, 0]
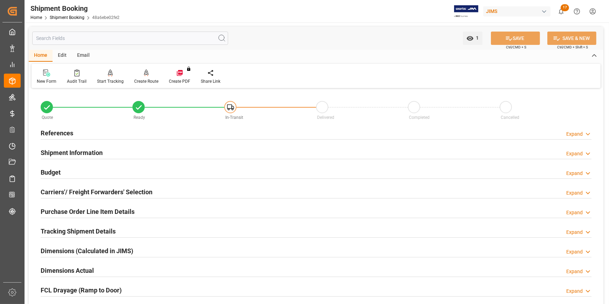
click at [71, 157] on h2 "Shipment Information" at bounding box center [72, 152] width 62 height 9
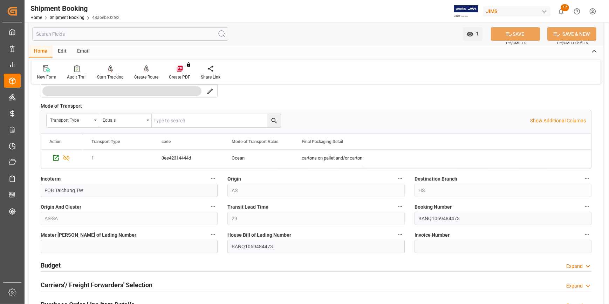
scroll to position [191, 0]
click at [76, 240] on input at bounding box center [129, 245] width 177 height 13
click at [434, 216] on input "BANQ1069484473" at bounding box center [502, 217] width 177 height 13
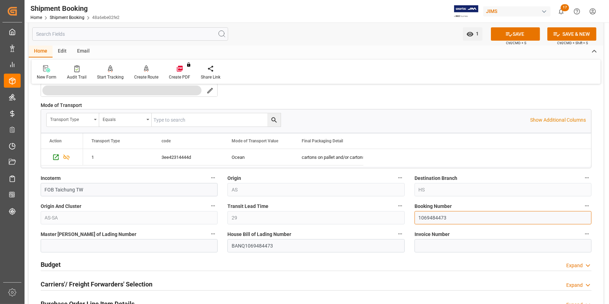
click at [439, 218] on input "1069484473" at bounding box center [502, 217] width 177 height 13
type input "1069484473"
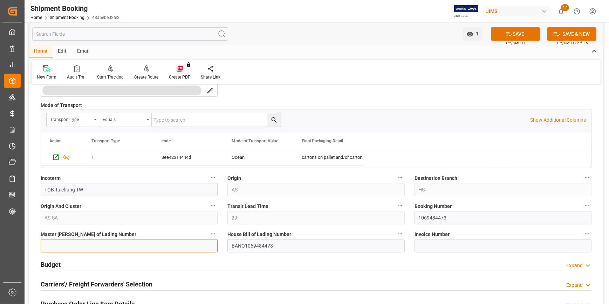
click at [41, 243] on input at bounding box center [129, 245] width 177 height 13
paste input "1069484473"
type input "1069484473"
click at [508, 34] on icon at bounding box center [508, 33] width 7 height 7
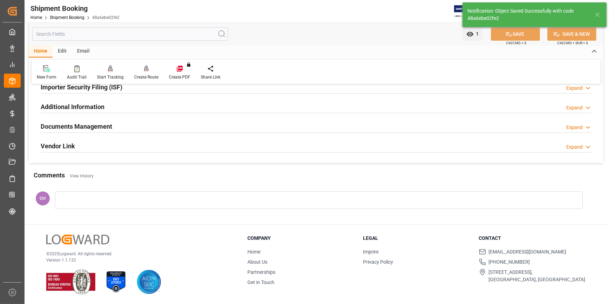
scroll to position [35, 0]
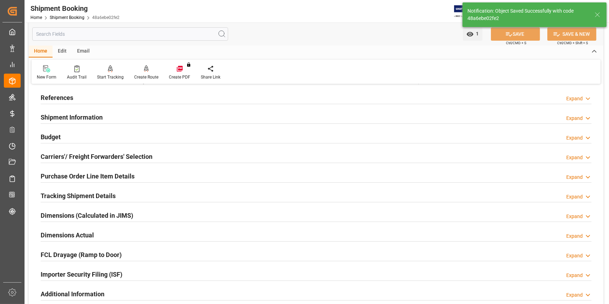
click at [51, 135] on h2 "Budget" at bounding box center [51, 136] width 20 height 9
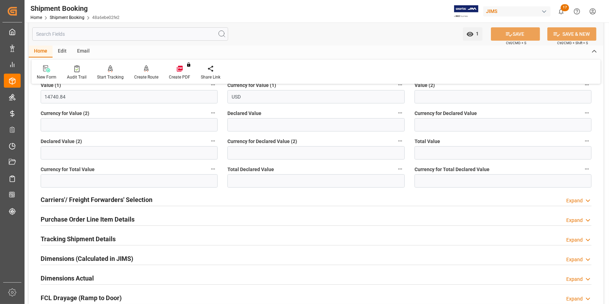
scroll to position [163, 0]
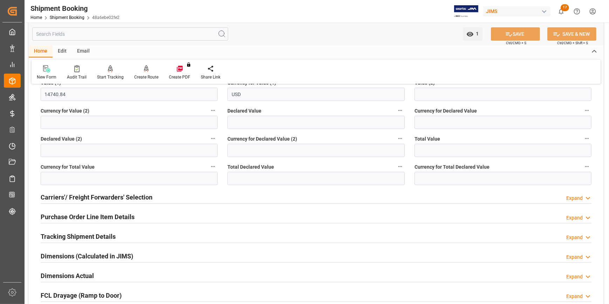
click at [72, 235] on h2 "Tracking Shipment Details" at bounding box center [78, 236] width 75 height 9
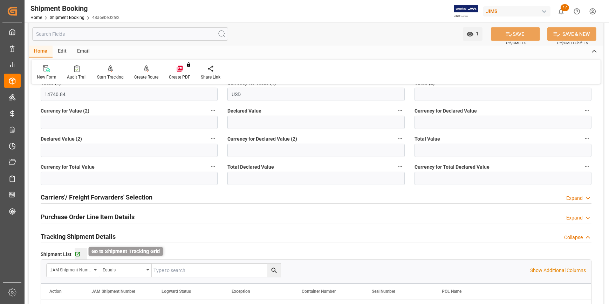
click at [77, 252] on icon "button" at bounding box center [78, 254] width 6 height 6
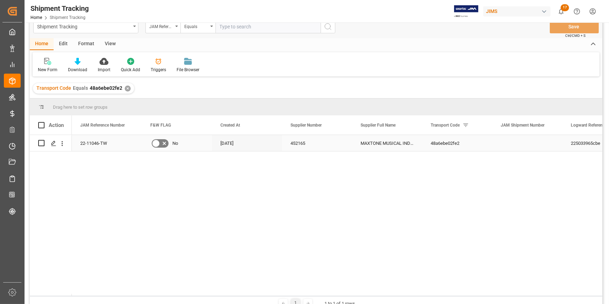
scroll to position [32, 0]
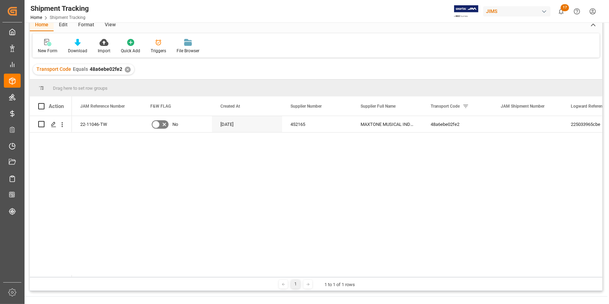
click at [249, 185] on div "22-11046-TW No [DATE] 452165 MAXTONE MUSICAL INDUSTRIES-212 48a6ebe02fe2 225033…" at bounding box center [337, 196] width 530 height 161
click at [55, 124] on icon "Press SPACE to select this row." at bounding box center [54, 125] width 6 height 6
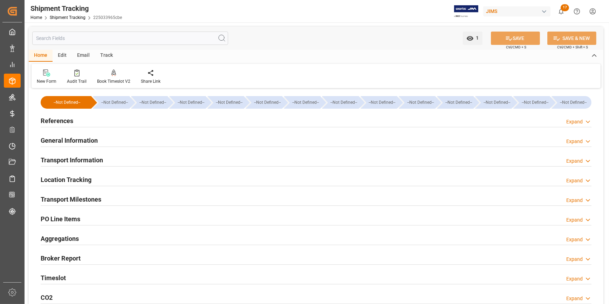
click at [57, 140] on h2 "General Information" at bounding box center [69, 140] width 57 height 9
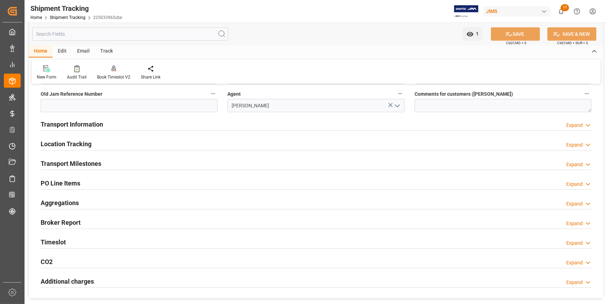
scroll to position [95, 0]
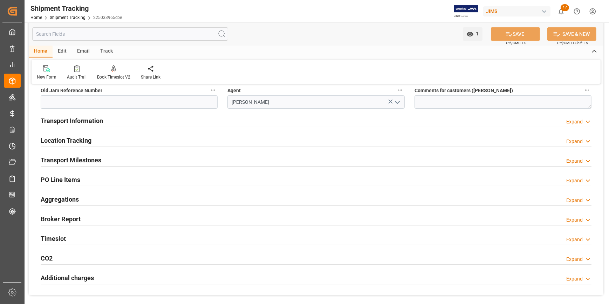
click at [68, 125] on h2 "Transport Information" at bounding box center [72, 120] width 62 height 9
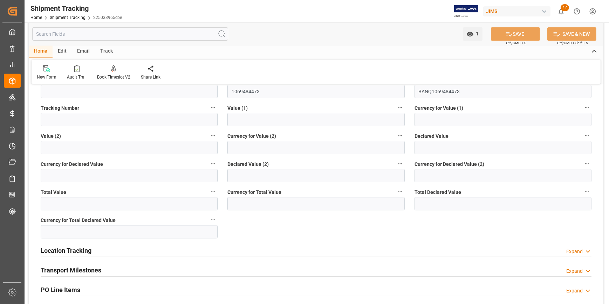
scroll to position [255, 0]
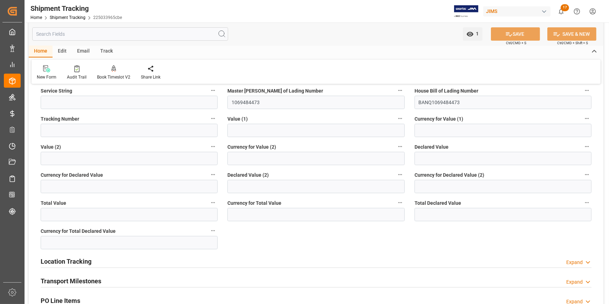
click at [66, 280] on h2 "Transport Milestones" at bounding box center [71, 280] width 61 height 9
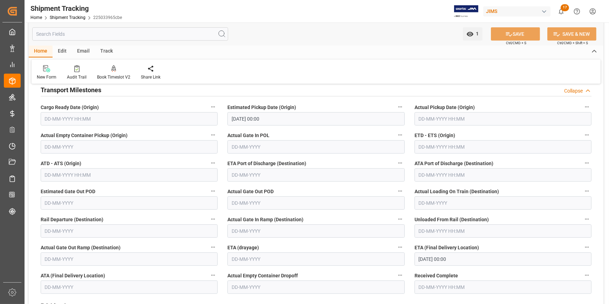
scroll to position [382, 0]
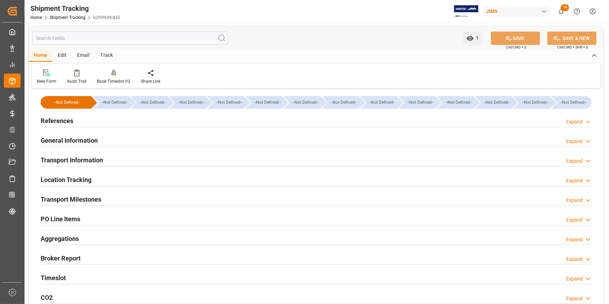
click at [57, 123] on h2 "References" at bounding box center [57, 120] width 33 height 9
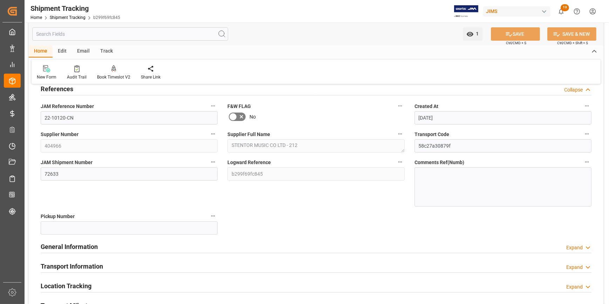
scroll to position [32, 0]
